Goal: Find specific page/section: Find specific page/section

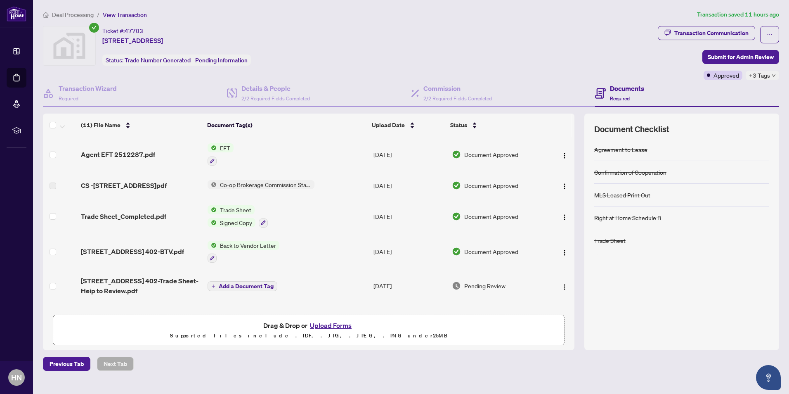
click at [253, 182] on span "Co-op Brokerage Commission Statement" at bounding box center [266, 184] width 98 height 9
click at [264, 168] on td "EFT" at bounding box center [287, 154] width 166 height 35
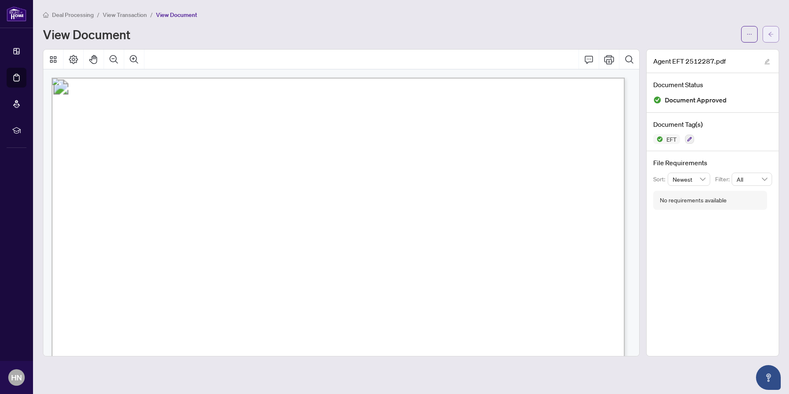
click at [772, 35] on icon "arrow-left" at bounding box center [771, 34] width 6 height 6
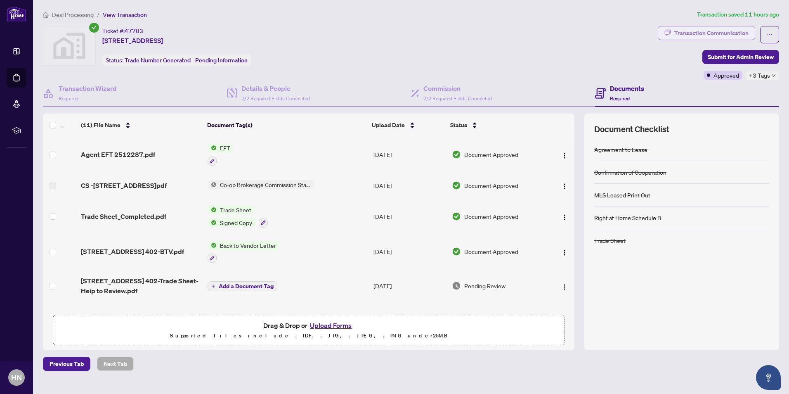
click at [711, 31] on div "Transaction Communication" at bounding box center [711, 32] width 74 height 13
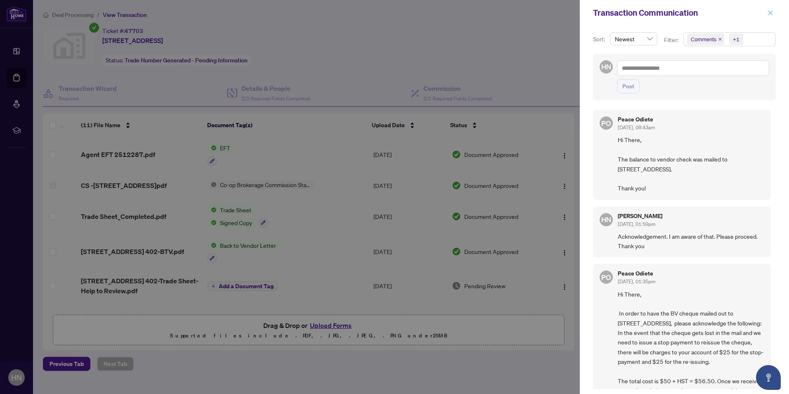
click at [771, 12] on icon "close" at bounding box center [771, 13] width 6 height 6
